Goal: Task Accomplishment & Management: Complete application form

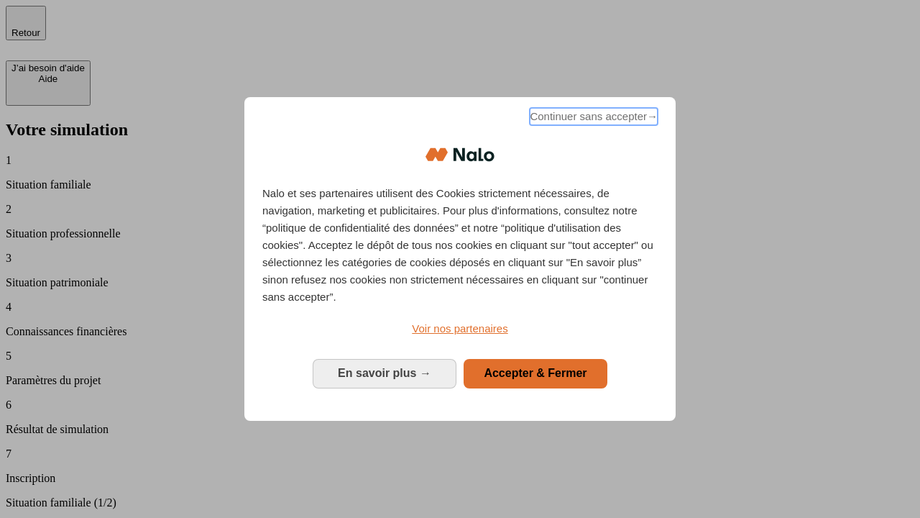
click at [592, 119] on span "Continuer sans accepter →" at bounding box center [594, 116] width 128 height 17
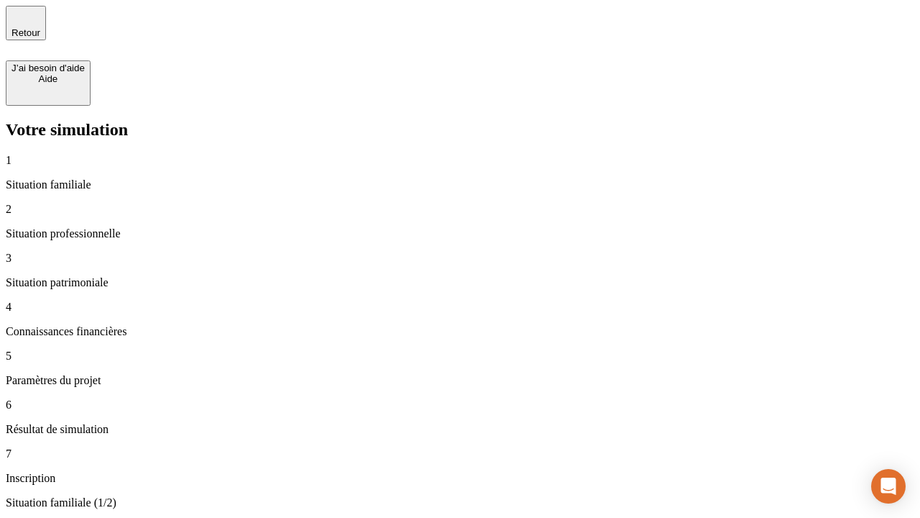
type input "30 000"
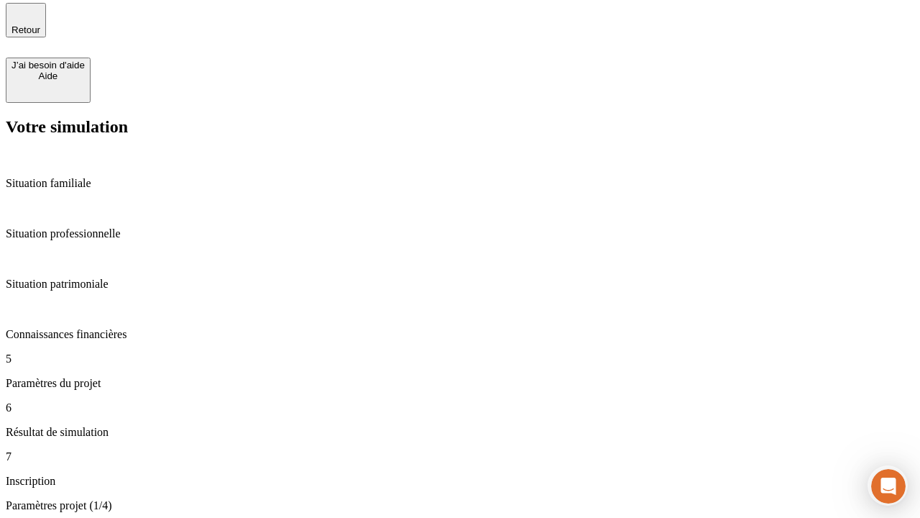
type input "25"
type input "5"
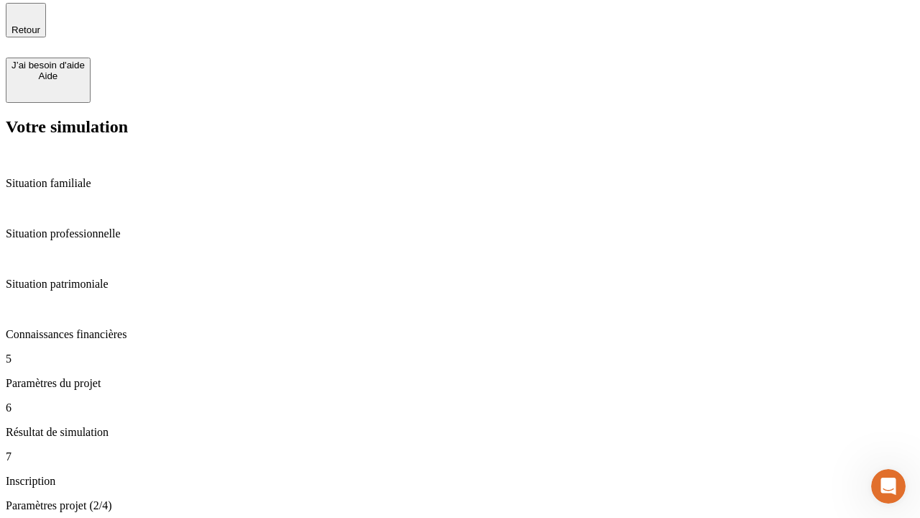
type input "1 000"
type input "640"
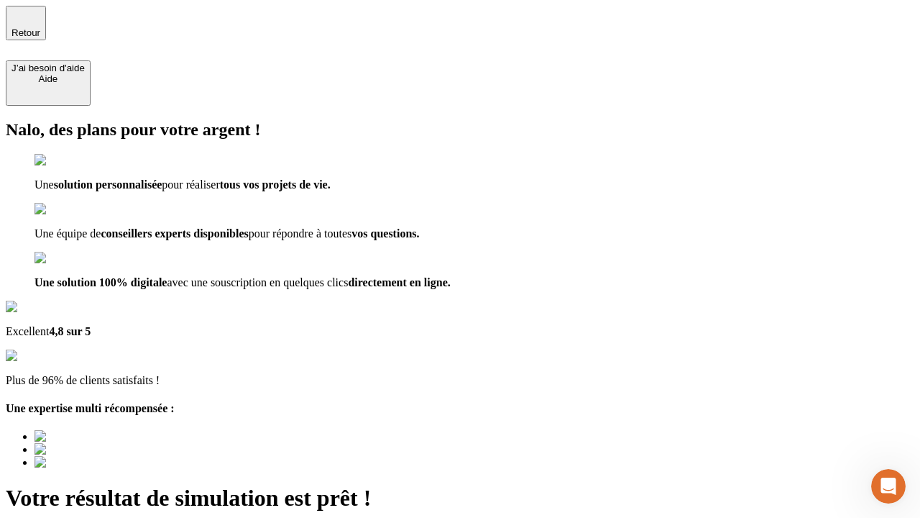
type input "[EMAIL_ADDRESS][PERSON_NAME][DOMAIN_NAME]"
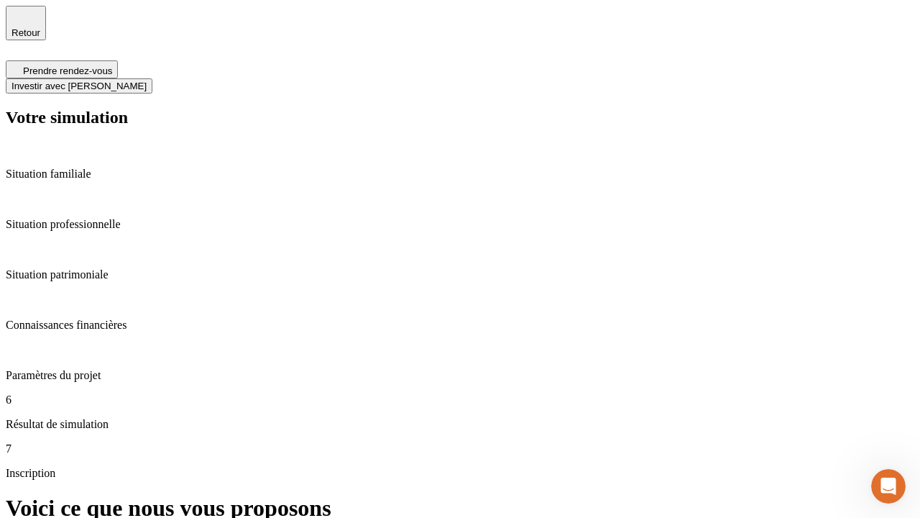
click at [147, 81] on span "Investir avec [PERSON_NAME]" at bounding box center [79, 86] width 135 height 11
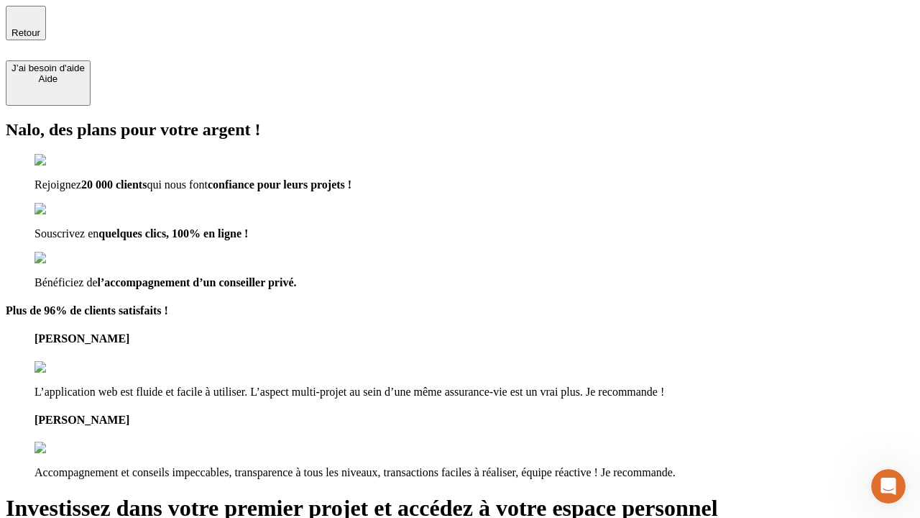
type input "[EMAIL_ADDRESS][PERSON_NAME][DOMAIN_NAME]"
